Goal: Check status: Check status

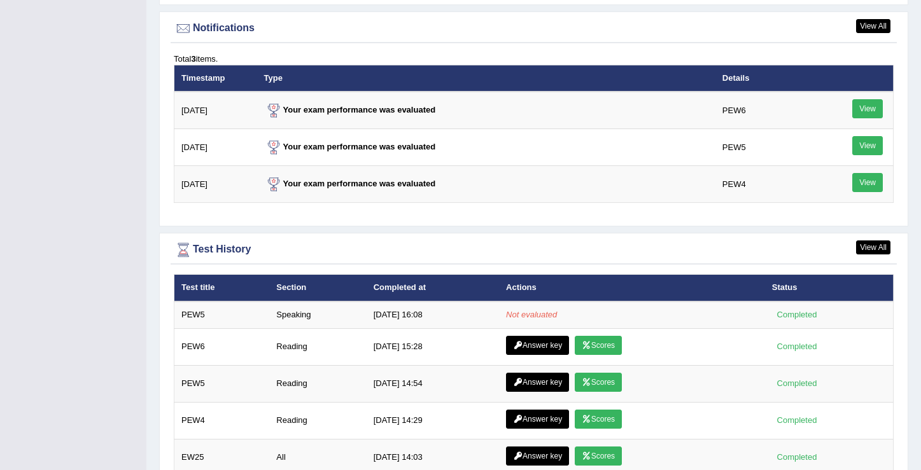
scroll to position [1544, 0]
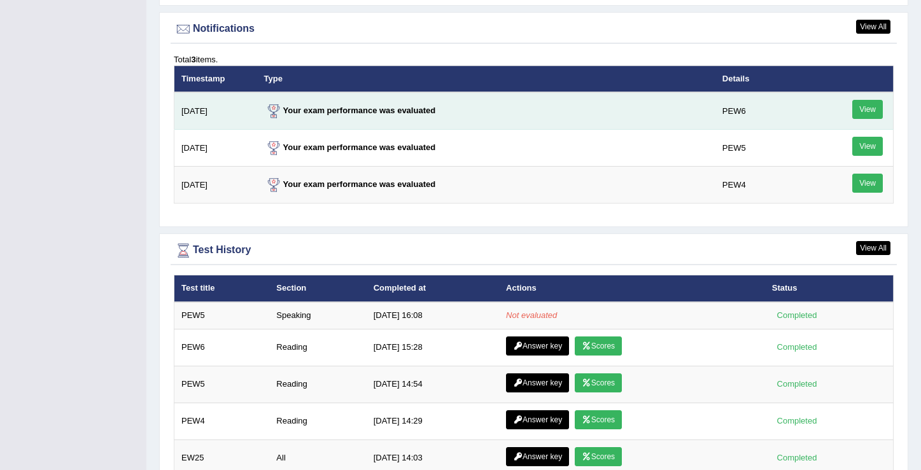
click at [864, 114] on link "View" at bounding box center [867, 109] width 31 height 19
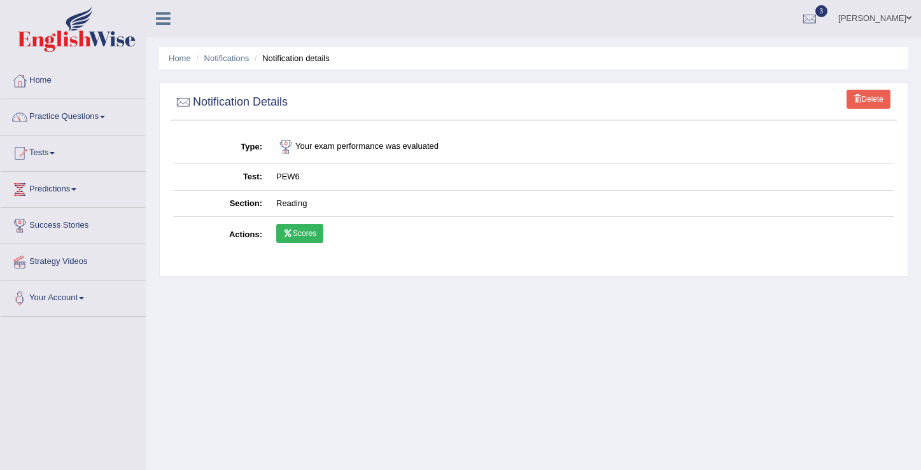
click at [297, 236] on link "Scores" at bounding box center [299, 233] width 47 height 19
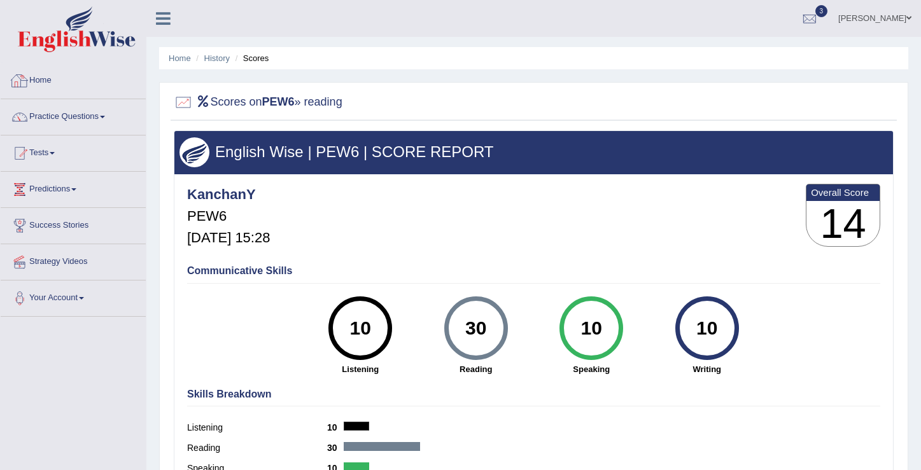
click at [39, 85] on link "Home" at bounding box center [73, 79] width 145 height 32
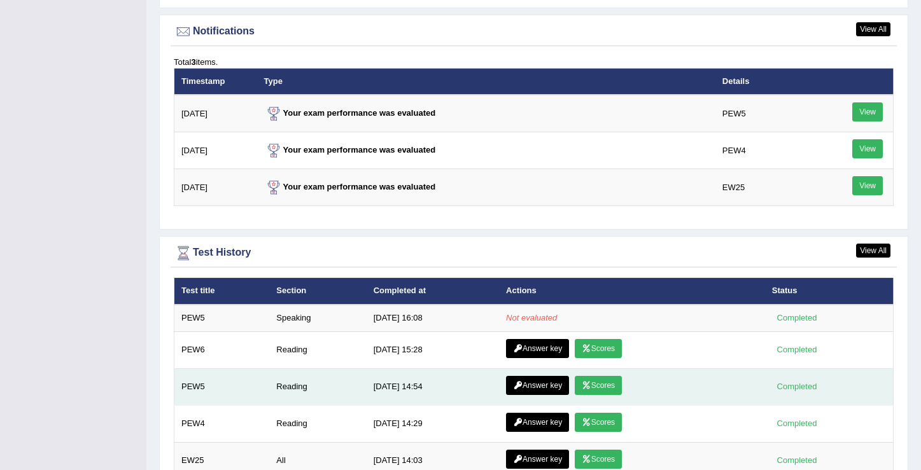
scroll to position [1642, 0]
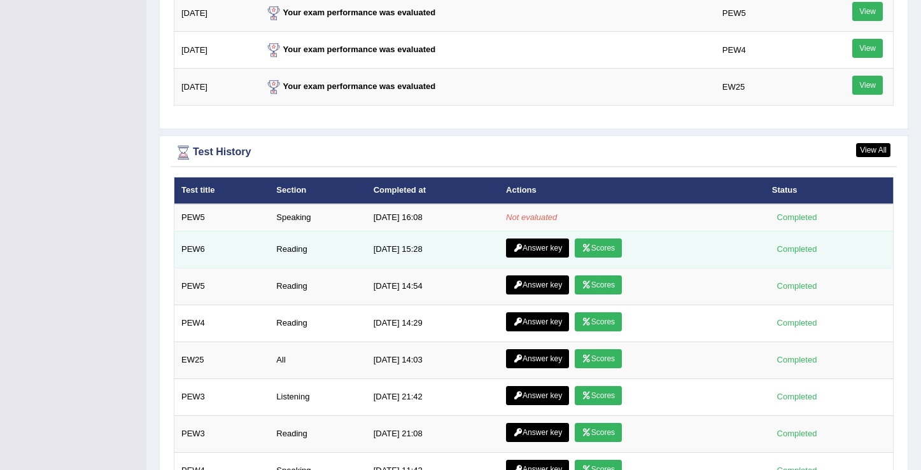
click at [536, 253] on link "Answer key" at bounding box center [537, 248] width 63 height 19
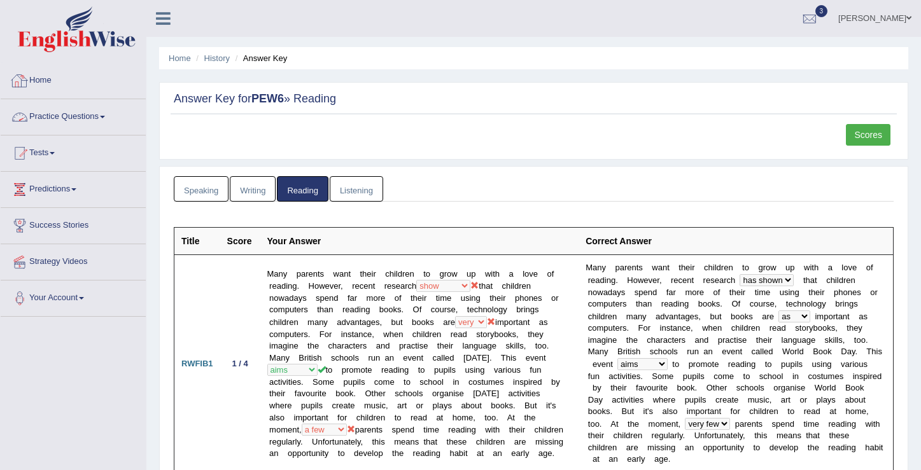
click at [39, 87] on link "Home" at bounding box center [73, 79] width 145 height 32
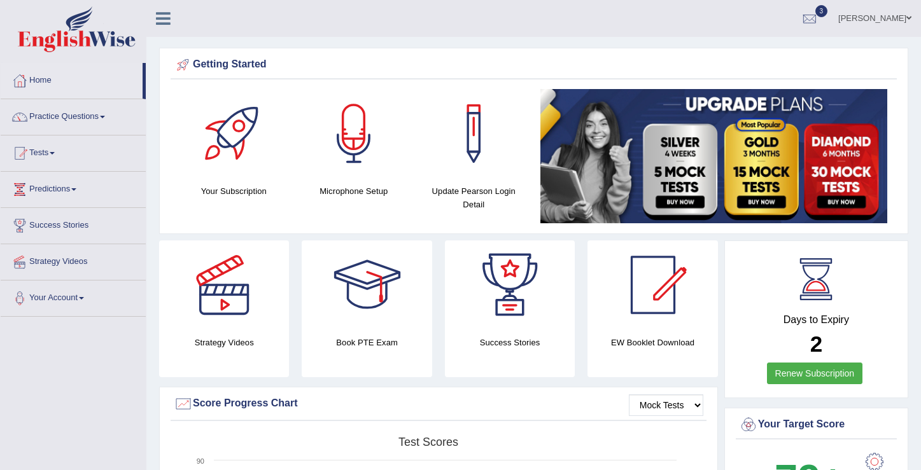
click at [691, 25] on ul "[PERSON_NAME] Toggle navigation Username: KanchanY Access Type: Online Subscrip…" at bounding box center [650, 18] width 542 height 36
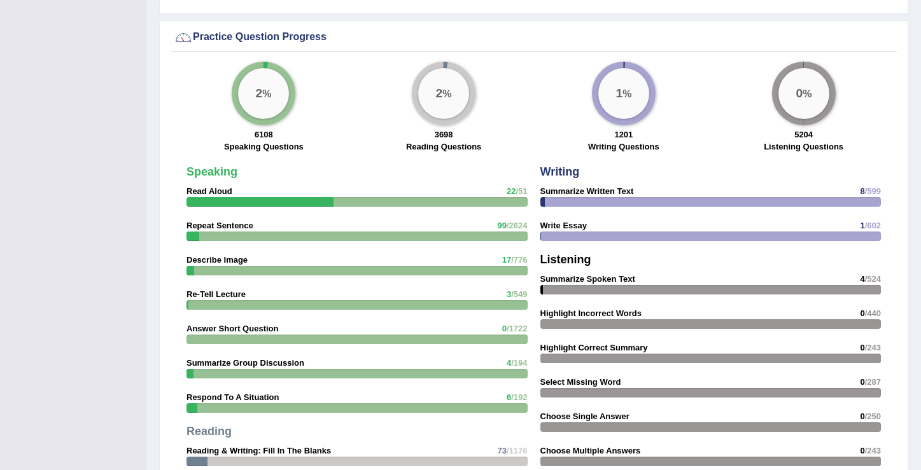
scroll to position [792, 0]
